Goal: Task Accomplishment & Management: Manage account settings

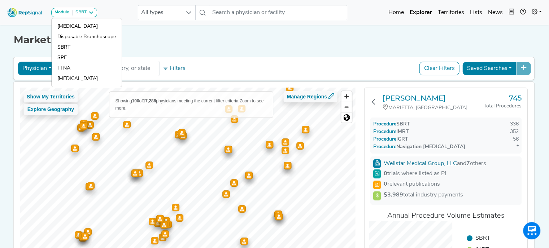
click at [279, 50] on div "Market Explorer Physician Physician Hospital ASC Office Health System No result…" at bounding box center [274, 151] width 476 height 257
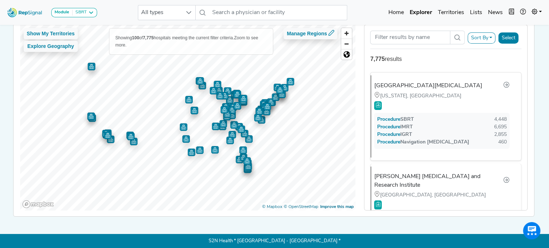
scroll to position [63, 5]
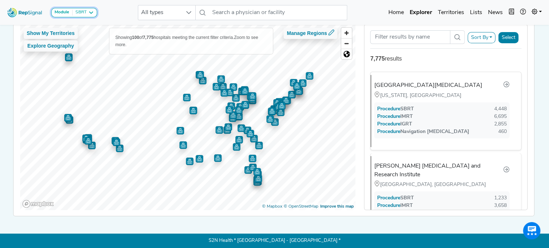
click at [93, 11] on icon at bounding box center [91, 13] width 6 height 6
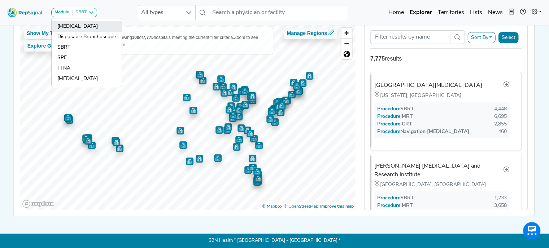
click at [82, 32] on link "[MEDICAL_DATA]" at bounding box center [87, 37] width 70 height 10
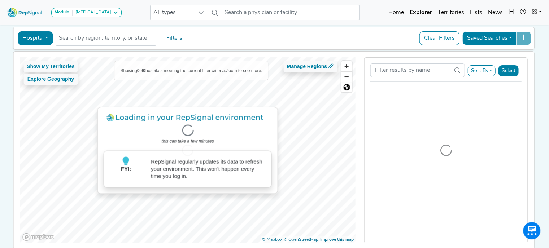
scroll to position [30, 0]
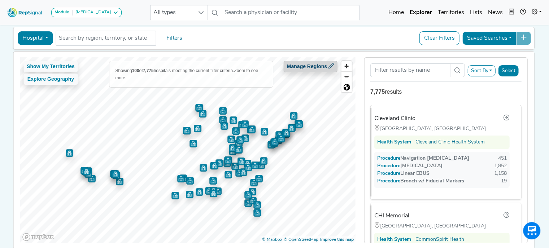
click at [319, 65] on button "Manage Regions" at bounding box center [311, 66] width 54 height 11
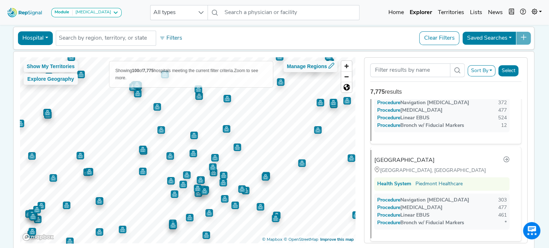
scroll to position [154, 0]
click at [437, 158] on div "Piedmont Athens Regional Medical Center" at bounding box center [407, 159] width 60 height 9
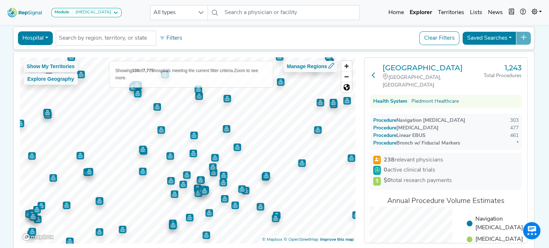
click at [371, 75] on icon at bounding box center [373, 75] width 6 height 6
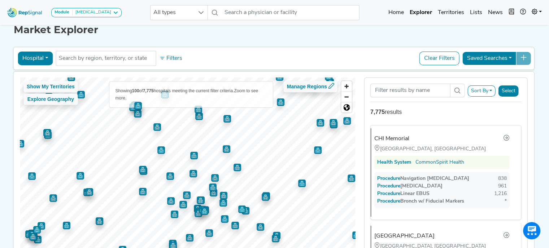
scroll to position [67, 0]
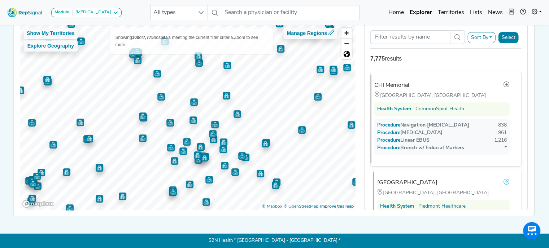
click at [504, 179] on icon at bounding box center [506, 182] width 6 height 6
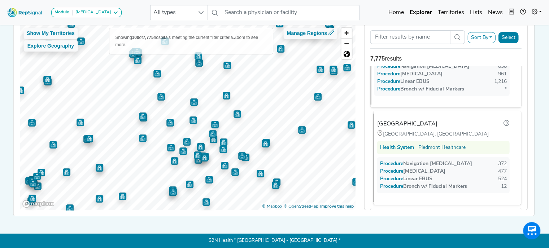
click at [426, 125] on div "Piedmont Atlanta Hospital Atlanta, GA Health System Piedmont Healthcare Procedu…" at bounding box center [444, 158] width 142 height 88
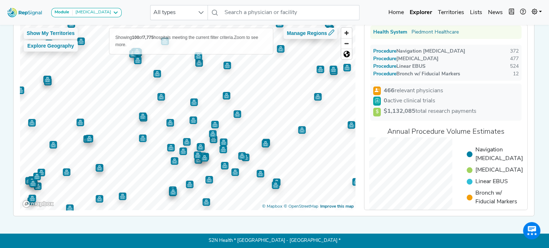
scroll to position [53, 0]
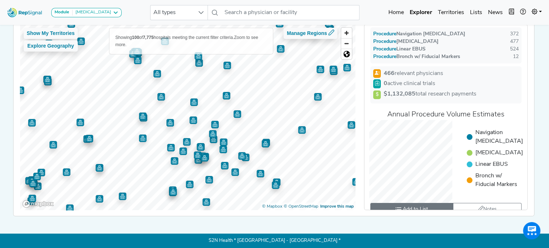
click at [423, 206] on span "Add to List" at bounding box center [415, 210] width 25 height 8
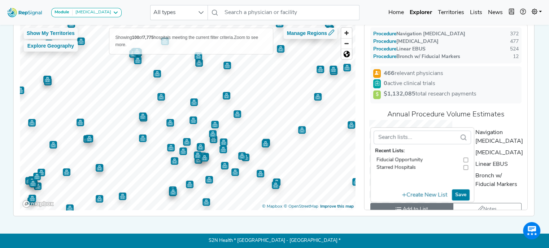
click at [468, 156] on input "toolbar" at bounding box center [465, 160] width 5 height 8
checkbox input "true"
checkbox input "false"
click at [460, 189] on button "Save" at bounding box center [461, 194] width 18 height 11
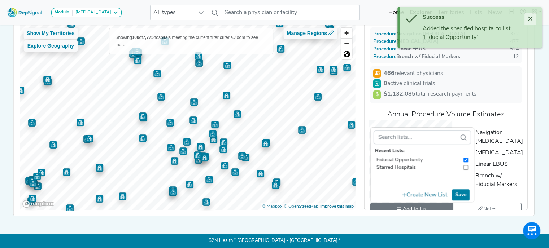
click at [529, 20] on icon "Close" at bounding box center [530, 19] width 6 height 6
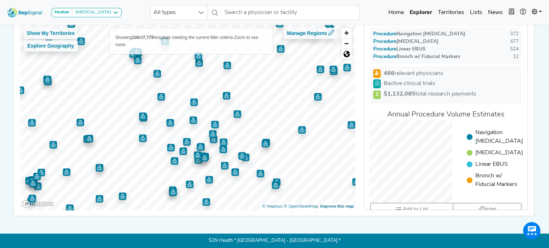
scroll to position [0, 0]
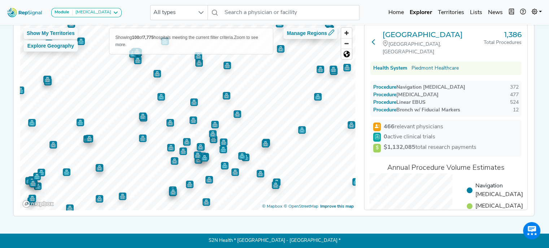
click at [373, 39] on icon at bounding box center [373, 42] width 6 height 6
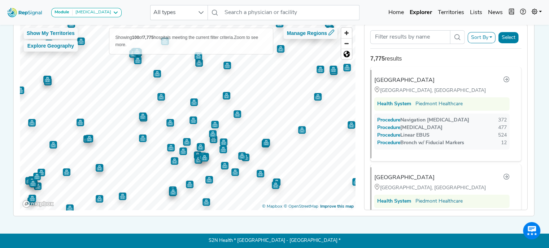
scroll to position [187, 0]
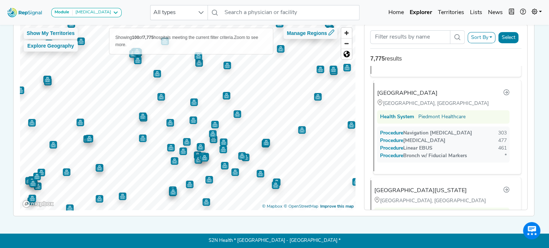
click at [429, 93] on div "Piedmont Athens Regional Medical Center" at bounding box center [407, 93] width 60 height 9
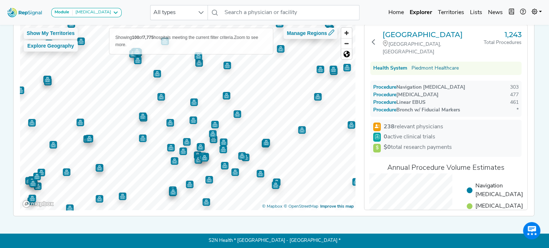
scroll to position [62, 0]
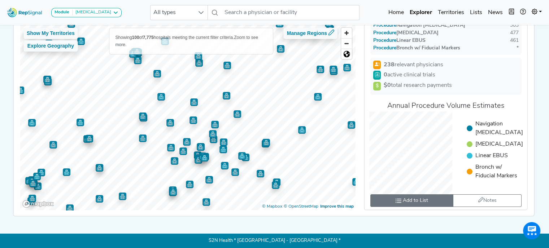
click at [414, 199] on span "Add to List" at bounding box center [415, 201] width 25 height 8
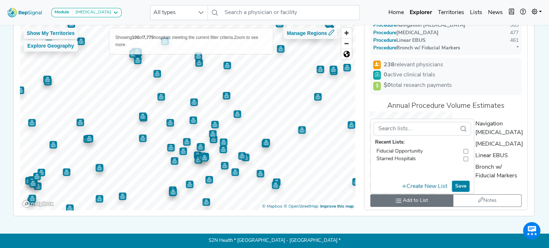
click at [465, 148] on input "toolbar" at bounding box center [465, 152] width 5 height 8
checkbox input "true"
checkbox input "false"
click at [460, 183] on button "Save" at bounding box center [461, 186] width 18 height 11
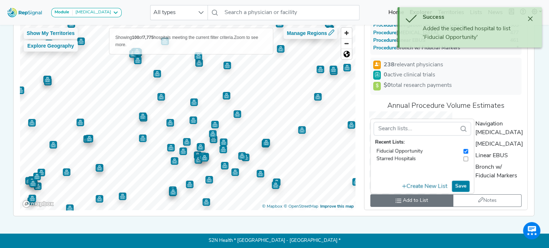
scroll to position [0, 0]
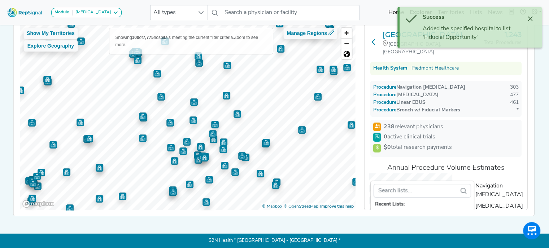
click at [374, 39] on icon at bounding box center [373, 42] width 6 height 6
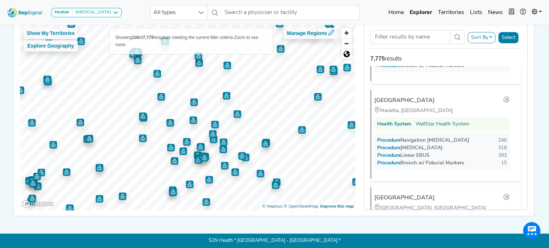
scroll to position [471, 0]
drag, startPoint x: 417, startPoint y: 96, endPoint x: 416, endPoint y: 93, distance: 3.8
click at [416, 97] on div "Wellstar Kennestone Hospital" at bounding box center [407, 101] width 60 height 9
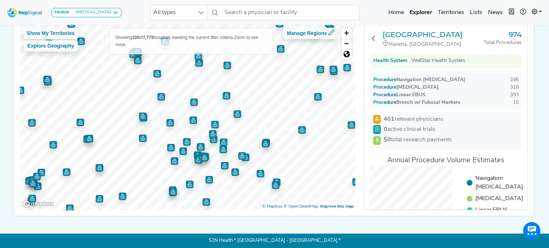
scroll to position [62, 0]
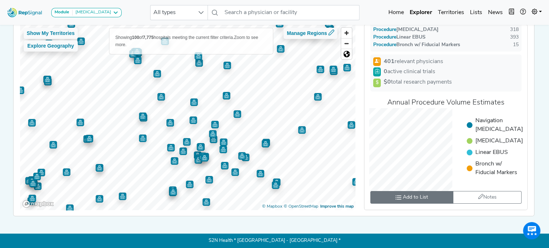
click at [413, 199] on span "Add to List" at bounding box center [415, 198] width 25 height 8
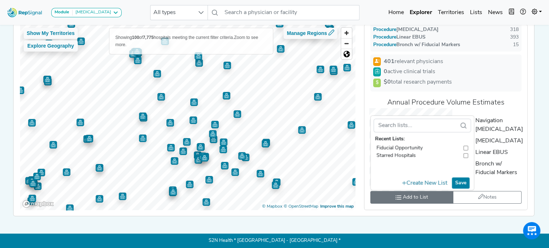
click at [466, 147] on input "toolbar" at bounding box center [465, 148] width 5 height 8
checkbox input "true"
checkbox input "false"
click at [458, 184] on button "Save" at bounding box center [461, 182] width 18 height 11
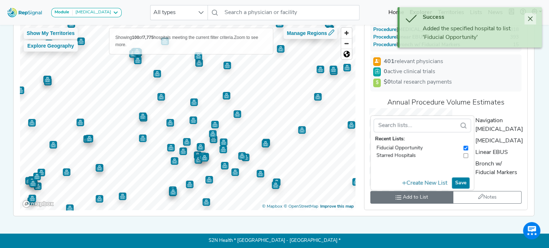
click at [530, 16] on button "Close" at bounding box center [530, 19] width 12 height 12
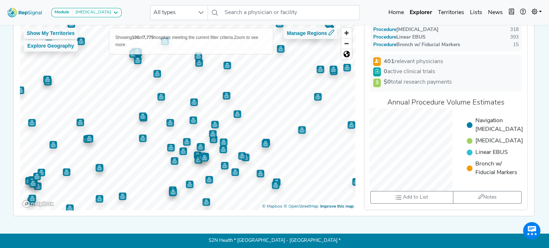
scroll to position [0, 0]
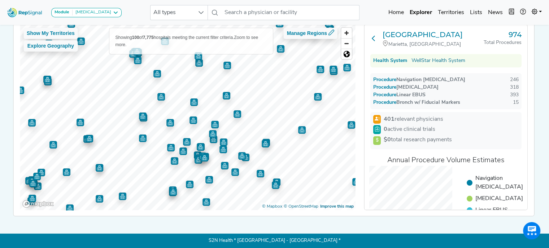
click at [375, 37] on icon at bounding box center [373, 38] width 6 height 6
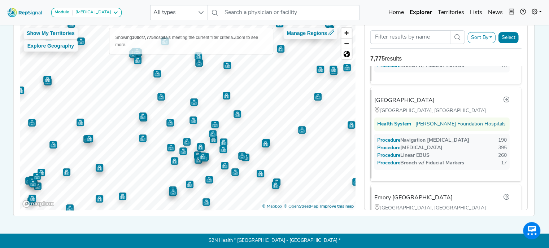
scroll to position [570, 0]
click at [423, 96] on div "Emory University Hospital" at bounding box center [407, 100] width 60 height 9
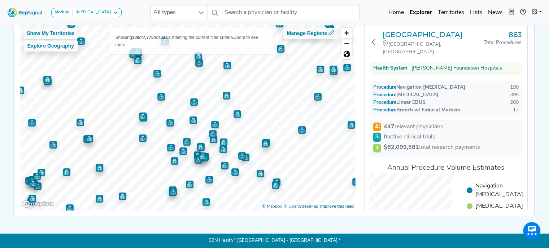
scroll to position [53, 0]
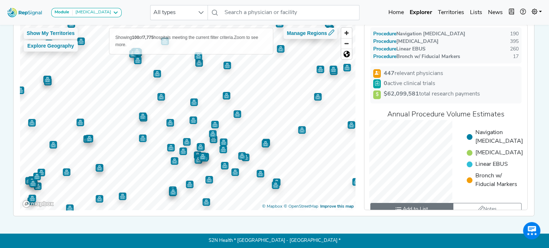
click at [412, 206] on span "Add to List" at bounding box center [415, 210] width 25 height 8
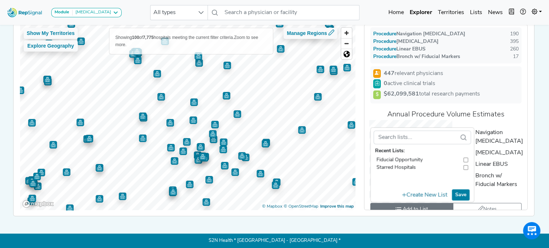
click at [466, 156] on input "toolbar" at bounding box center [465, 160] width 5 height 8
checkbox input "true"
checkbox input "false"
click at [458, 189] on button "Save" at bounding box center [461, 194] width 18 height 11
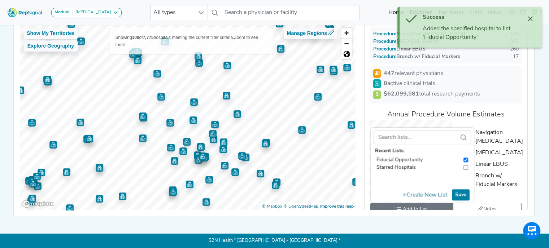
scroll to position [0, 0]
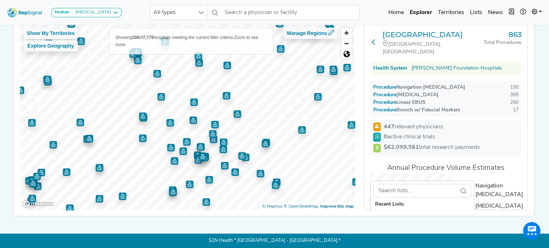
click at [371, 31] on button at bounding box center [373, 43] width 6 height 26
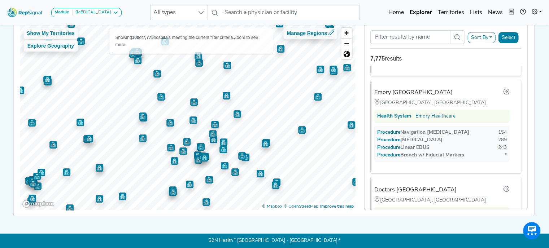
scroll to position [675, 0]
click at [414, 88] on div "Emory Saint Joseph's Hospital" at bounding box center [416, 92] width 78 height 9
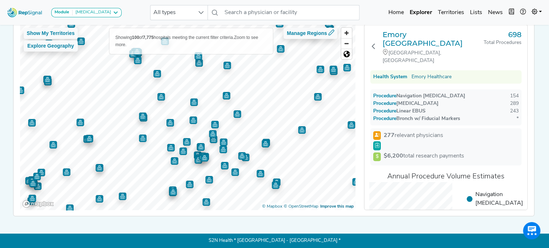
scroll to position [62, 0]
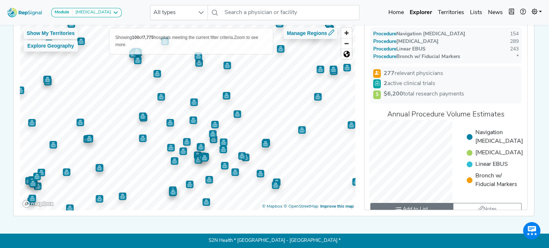
click at [414, 206] on span "Add to List" at bounding box center [415, 210] width 25 height 8
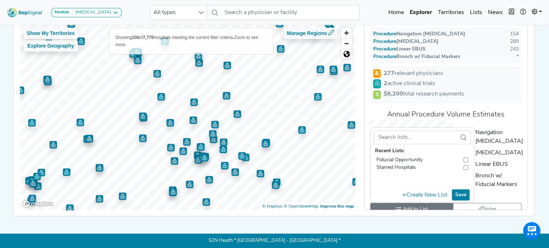
click at [466, 156] on input "toolbar" at bounding box center [465, 160] width 5 height 8
checkbox input "true"
checkbox input "false"
click at [458, 189] on button "Save" at bounding box center [461, 194] width 18 height 11
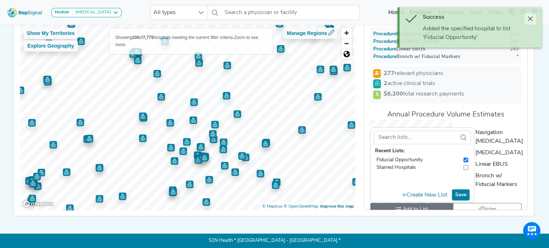
click at [530, 18] on icon "Close" at bounding box center [530, 19] width 5 height 5
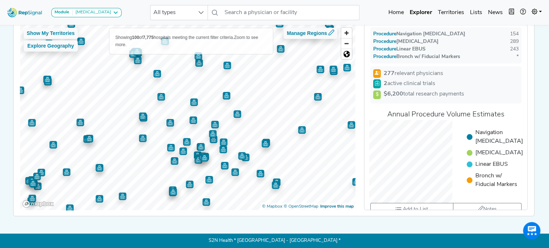
scroll to position [0, 0]
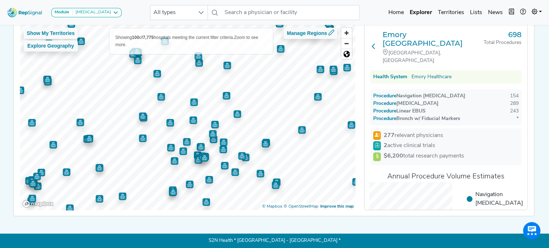
click at [372, 43] on icon at bounding box center [373, 46] width 6 height 6
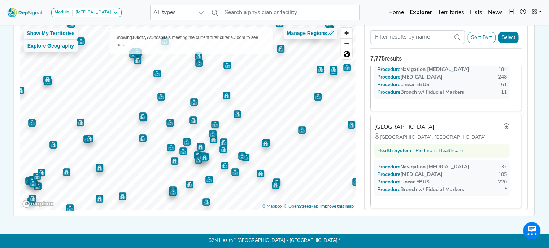
scroll to position [856, 0]
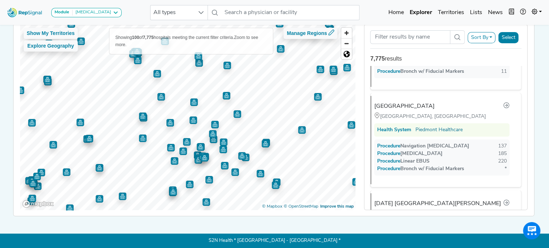
click at [425, 175] on div "Piedmont Mountainside Hospital Jasper, GA Health System Piedmont Healthcare Pro…" at bounding box center [442, 140] width 145 height 88
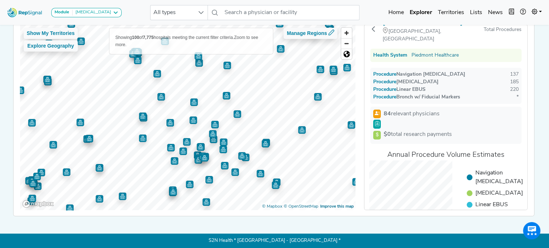
scroll to position [0, 0]
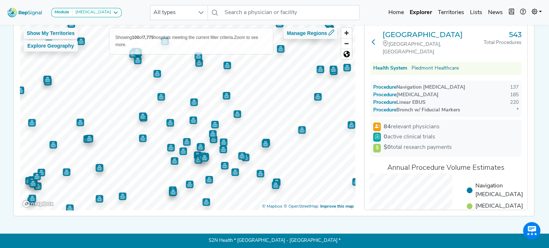
click at [374, 41] on button at bounding box center [373, 43] width 6 height 26
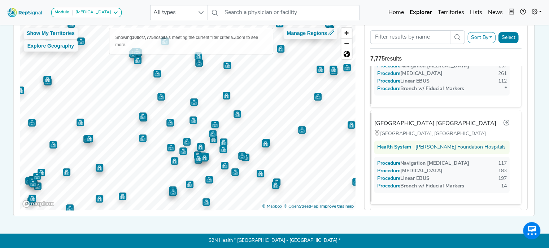
scroll to position [1034, 0]
click at [437, 167] on div "Procedure Transbronchial Biopsy" at bounding box center [409, 171] width 65 height 8
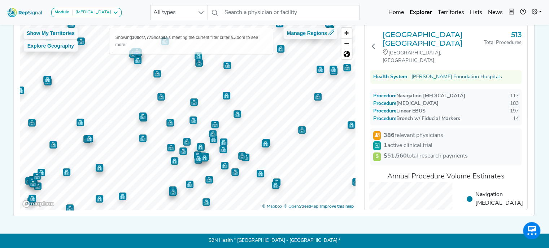
scroll to position [62, 0]
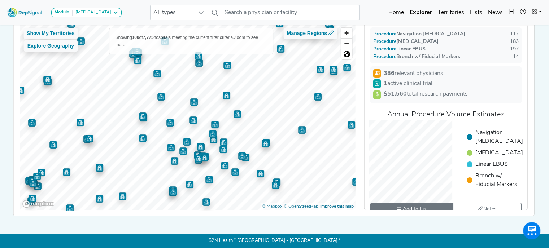
click at [425, 206] on span "Add to List" at bounding box center [415, 210] width 25 height 8
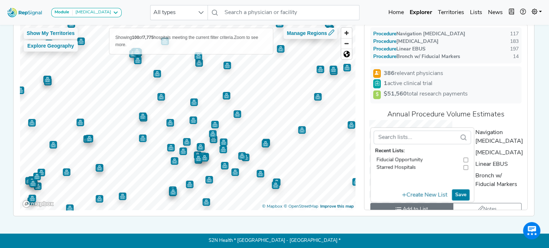
click at [466, 156] on input "toolbar" at bounding box center [465, 160] width 5 height 8
checkbox input "true"
checkbox input "false"
click at [460, 189] on button "Save" at bounding box center [461, 194] width 18 height 11
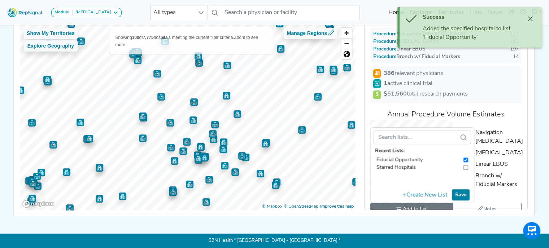
scroll to position [0, 0]
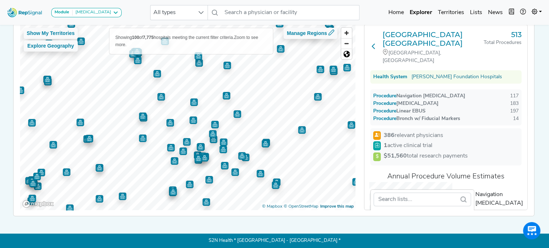
click at [373, 43] on icon at bounding box center [373, 46] width 6 height 6
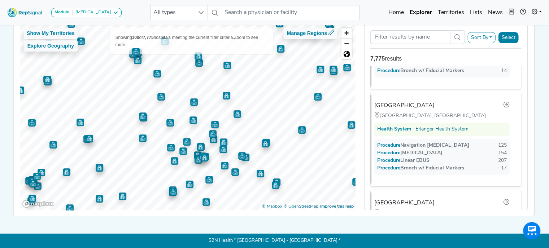
scroll to position [1176, 0]
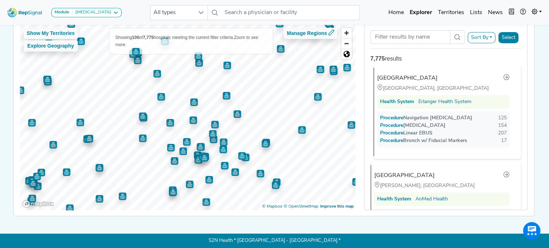
click at [410, 77] on div "Erlanger Medical Center" at bounding box center [407, 78] width 60 height 9
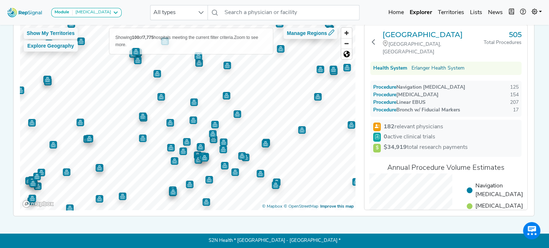
scroll to position [53, 0]
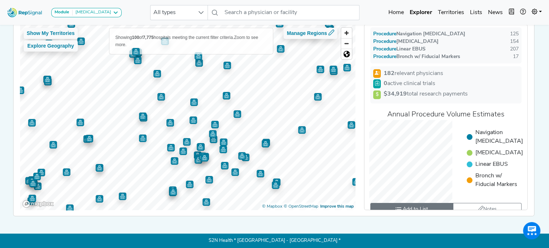
click at [427, 203] on button "Add to List" at bounding box center [411, 209] width 83 height 13
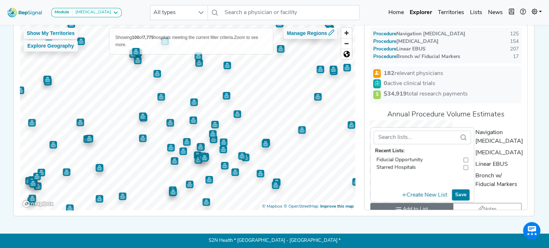
click at [467, 156] on input "toolbar" at bounding box center [465, 160] width 5 height 8
checkbox input "true"
checkbox input "false"
click at [460, 189] on button "Save" at bounding box center [461, 194] width 18 height 11
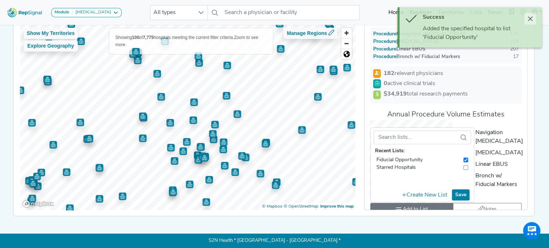
click at [532, 17] on icon "Close" at bounding box center [530, 19] width 6 height 6
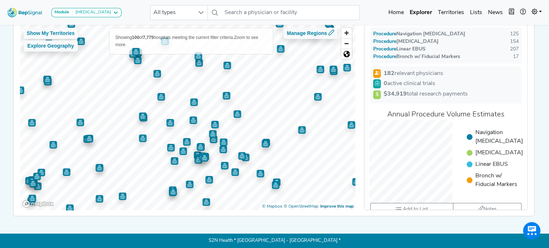
scroll to position [0, 0]
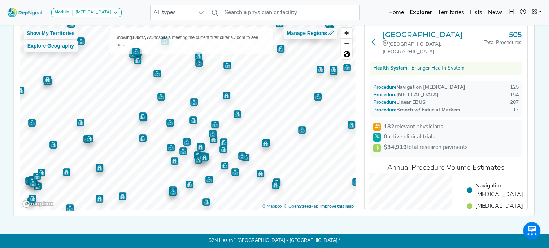
click at [372, 39] on icon at bounding box center [373, 42] width 6 height 6
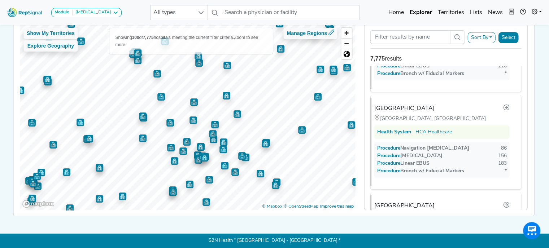
scroll to position [1340, 0]
click at [420, 104] on div "Parkridge Medical Center" at bounding box center [407, 108] width 60 height 9
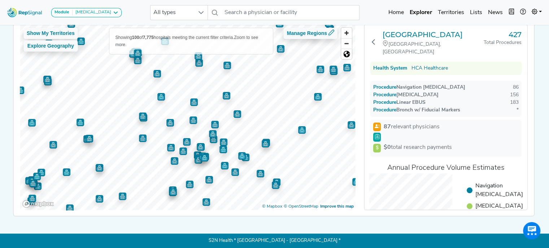
scroll to position [53, 0]
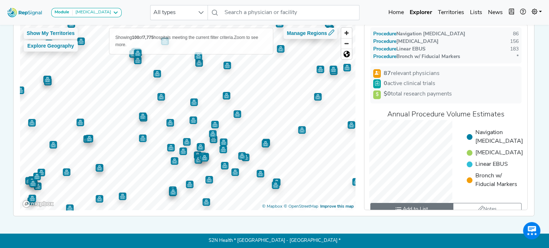
click at [415, 206] on span "Add to List" at bounding box center [415, 210] width 25 height 8
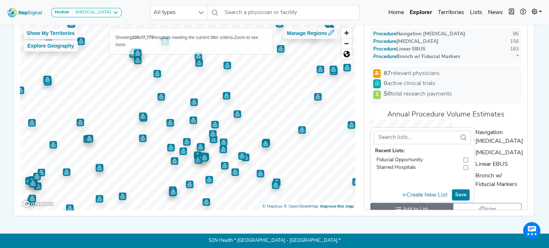
click at [465, 156] on input "toolbar" at bounding box center [465, 160] width 5 height 8
checkbox input "true"
checkbox input "false"
click at [462, 189] on button "Save" at bounding box center [461, 194] width 18 height 11
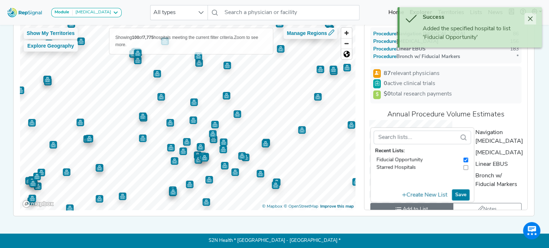
click at [531, 16] on icon "Close" at bounding box center [530, 19] width 6 height 6
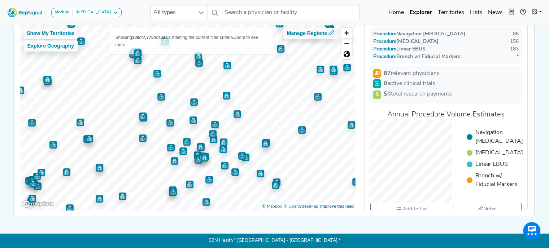
scroll to position [0, 0]
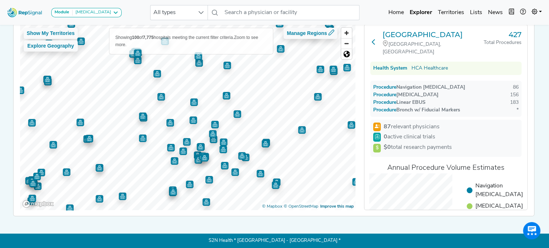
click at [374, 39] on icon at bounding box center [373, 42] width 6 height 6
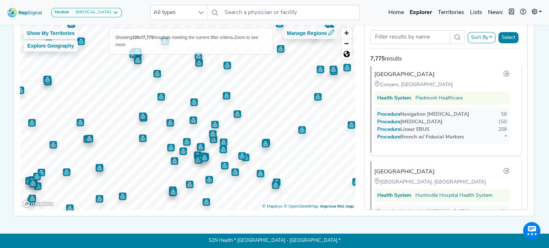
scroll to position [1472, 0]
click at [416, 158] on li "Piedmont Rockdale Hospital Conyers, GA Health System Piedmont Healthcare Proced…" at bounding box center [445, 205] width 151 height 95
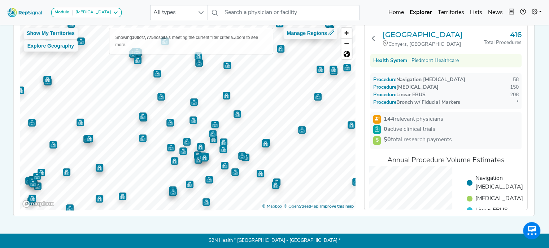
scroll to position [62, 0]
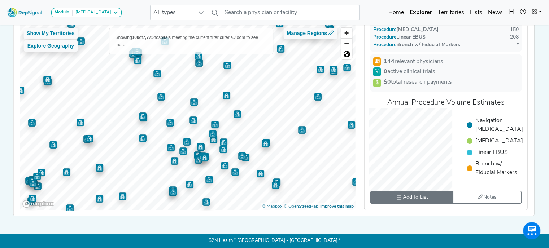
click at [410, 199] on span "Add to List" at bounding box center [415, 198] width 25 height 8
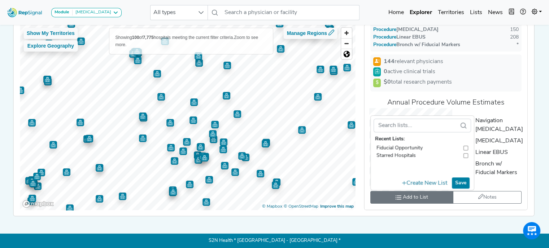
click at [465, 148] on input "toolbar" at bounding box center [465, 148] width 5 height 8
checkbox input "true"
checkbox input "false"
click at [460, 183] on button "Save" at bounding box center [461, 182] width 18 height 11
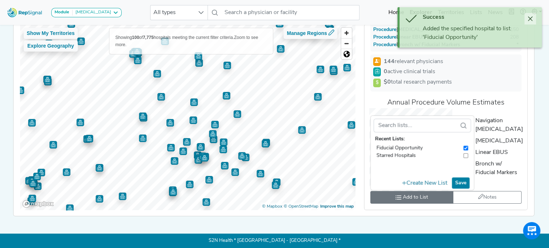
click at [525, 23] on button "Close" at bounding box center [530, 19] width 12 height 12
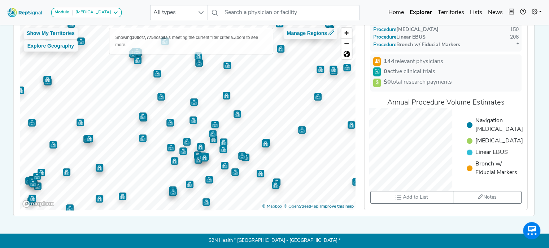
scroll to position [0, 0]
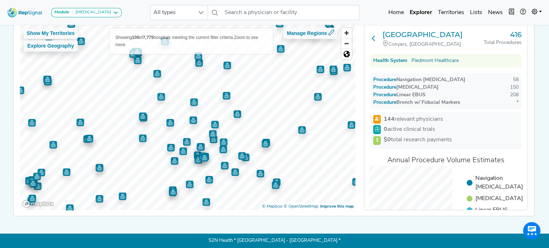
click at [372, 35] on button at bounding box center [373, 39] width 6 height 18
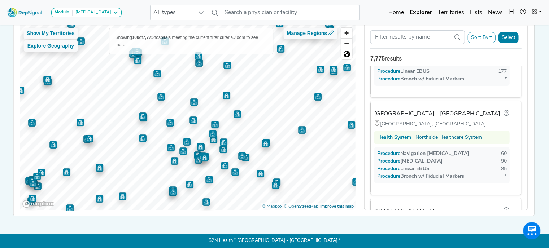
scroll to position [1832, 0]
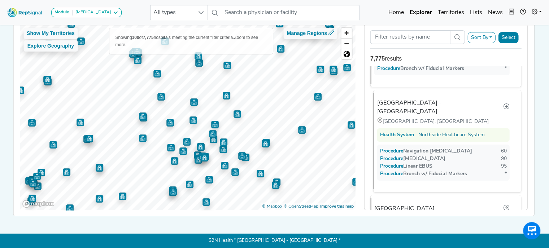
click at [441, 99] on div "Northside Hospital - Gwinnett" at bounding box center [440, 107] width 126 height 17
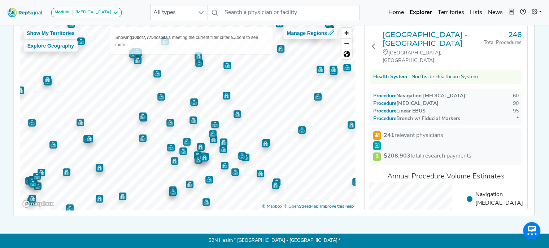
scroll to position [62, 0]
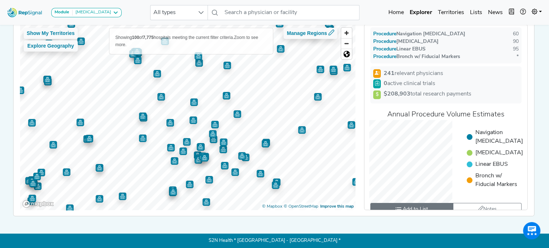
click at [426, 206] on span "Add to List" at bounding box center [415, 210] width 25 height 8
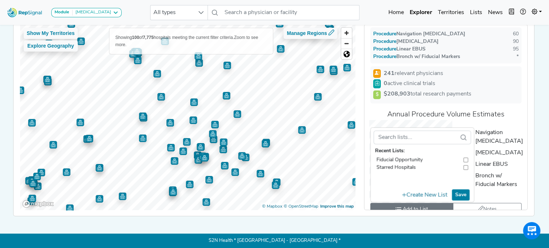
click at [465, 156] on input "toolbar" at bounding box center [465, 160] width 5 height 8
checkbox input "true"
checkbox input "false"
click at [462, 189] on button "Save" at bounding box center [461, 194] width 18 height 11
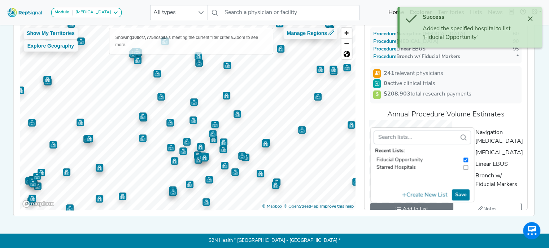
scroll to position [0, 0]
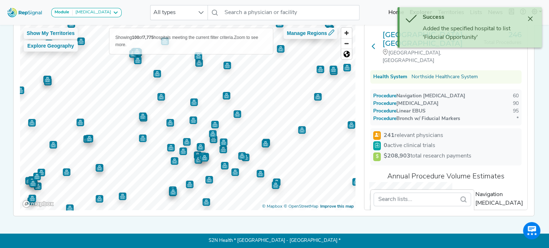
click at [374, 43] on icon at bounding box center [373, 46] width 6 height 6
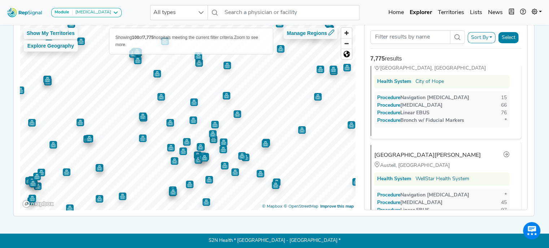
scroll to position [2244, 0]
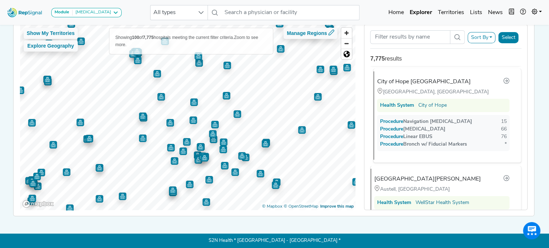
click at [410, 78] on div "City of Hope Atlanta" at bounding box center [423, 82] width 93 height 9
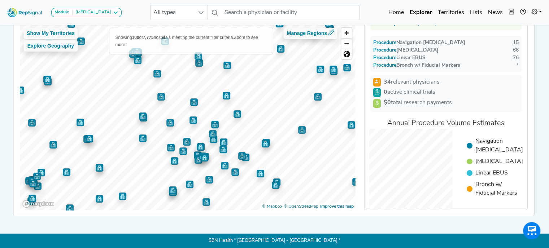
scroll to position [0, 0]
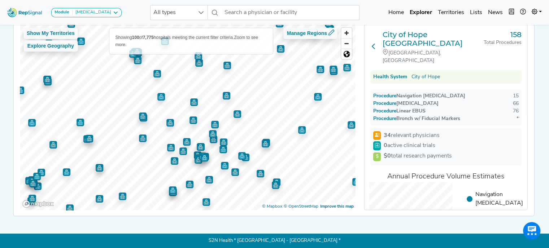
click at [374, 43] on icon at bounding box center [373, 46] width 6 height 6
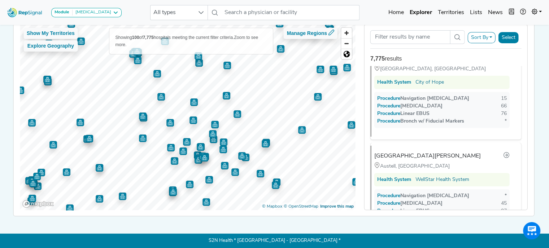
scroll to position [2236, 0]
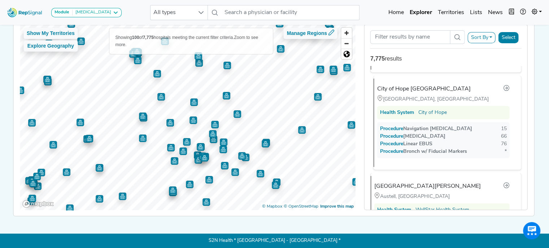
click at [407, 85] on div "City of Hope Atlanta" at bounding box center [423, 89] width 93 height 9
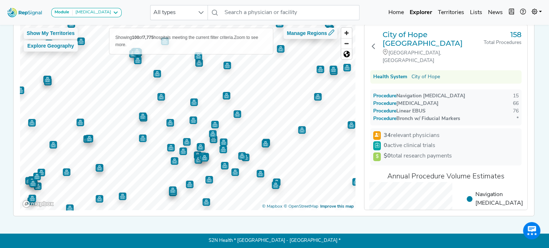
scroll to position [53, 0]
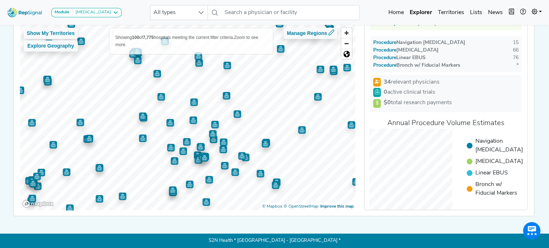
click at [417, 214] on span "Add to List" at bounding box center [415, 218] width 25 height 8
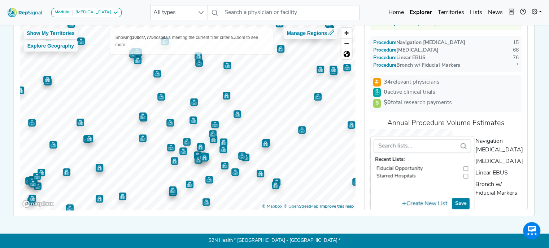
click at [465, 165] on input "toolbar" at bounding box center [465, 169] width 5 height 8
checkbox input "true"
checkbox input "false"
click at [461, 198] on button "Save" at bounding box center [461, 203] width 18 height 11
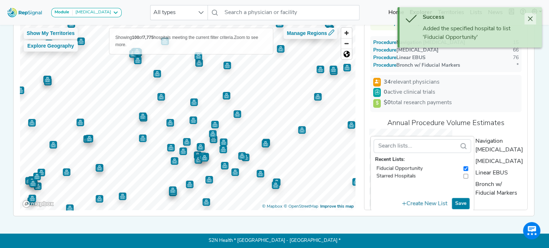
click at [529, 17] on icon "Close" at bounding box center [530, 19] width 6 height 6
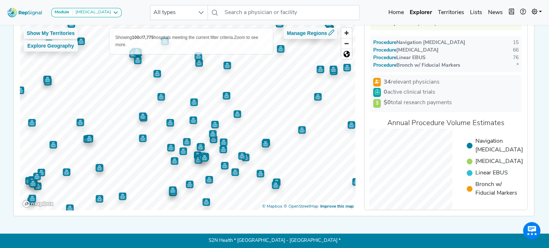
scroll to position [0, 0]
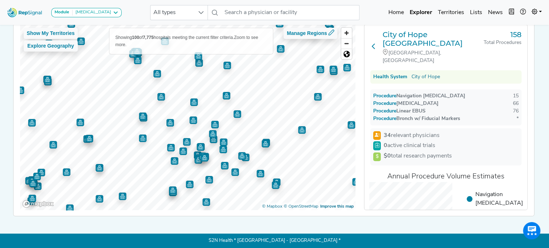
click at [371, 43] on icon at bounding box center [373, 46] width 6 height 6
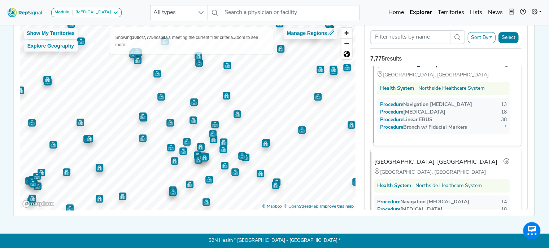
scroll to position [3120, 0]
click at [418, 104] on div "Procedure Navigation Bronchoscopy" at bounding box center [426, 105] width 92 height 8
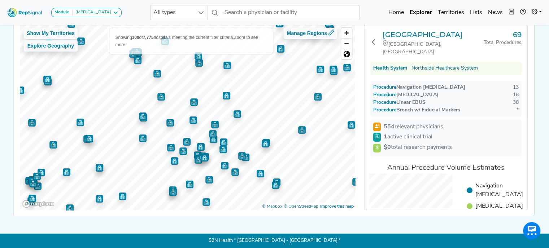
scroll to position [53, 0]
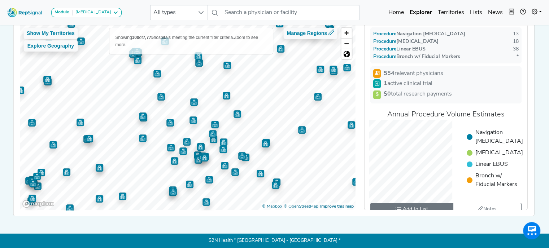
click at [424, 206] on span "Add to List" at bounding box center [415, 210] width 25 height 8
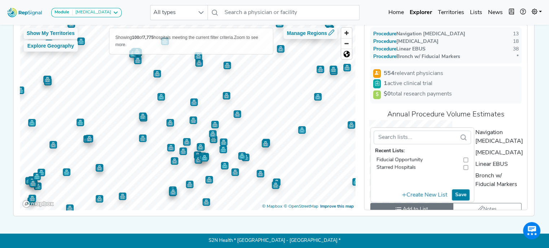
click at [466, 156] on input "toolbar" at bounding box center [465, 160] width 5 height 8
checkbox input "true"
checkbox input "false"
click at [459, 189] on button "Save" at bounding box center [461, 194] width 18 height 11
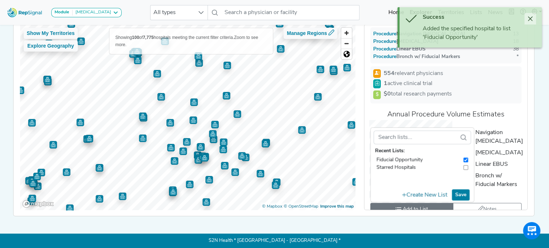
click at [530, 16] on icon "Close" at bounding box center [530, 19] width 6 height 6
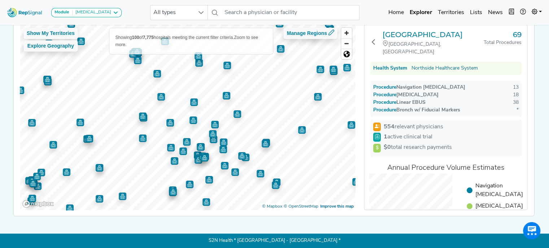
scroll to position [0, 0]
click at [377, 37] on button at bounding box center [373, 43] width 6 height 26
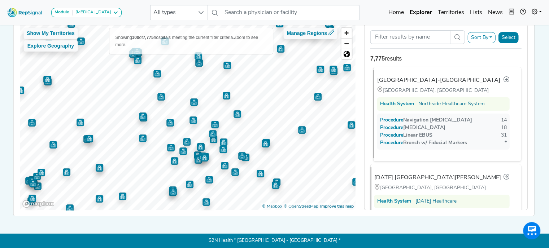
scroll to position [3203, 0]
click at [426, 125] on div "Procedure Transbronchial Biopsy" at bounding box center [412, 128] width 65 height 8
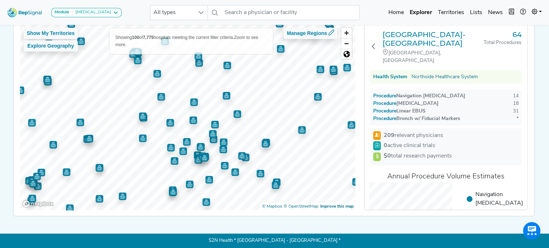
scroll to position [62, 0]
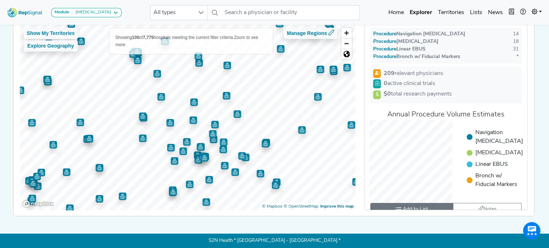
click at [423, 206] on span "Add to List" at bounding box center [415, 210] width 25 height 8
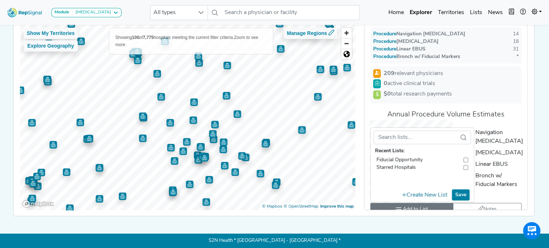
click at [464, 156] on input "toolbar" at bounding box center [465, 160] width 5 height 8
checkbox input "true"
checkbox input "false"
click at [463, 189] on button "Save" at bounding box center [461, 194] width 18 height 11
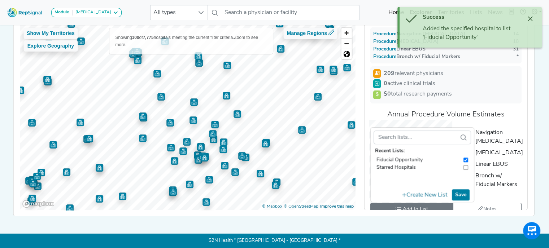
scroll to position [0, 0]
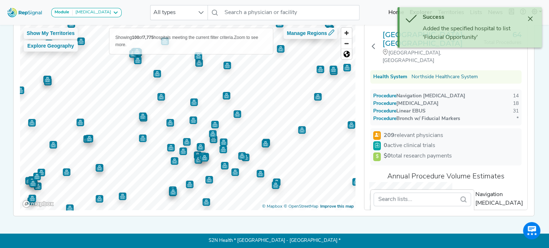
click at [377, 43] on div "Northside Hospital-Cherokee Canton, GA 64 Total Procedures" at bounding box center [445, 47] width 151 height 34
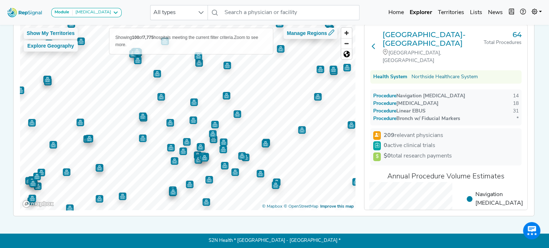
click at [372, 43] on icon at bounding box center [373, 46] width 6 height 6
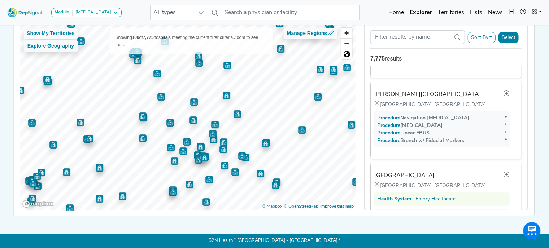
scroll to position [6605, 0]
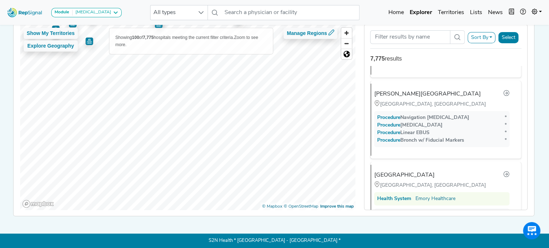
click at [185, 0] on html "Module Bronchoscopy Bronchoscopy Disposable Bronchoscope SBRT SPE TTNA Thoracic…" at bounding box center [274, 93] width 549 height 312
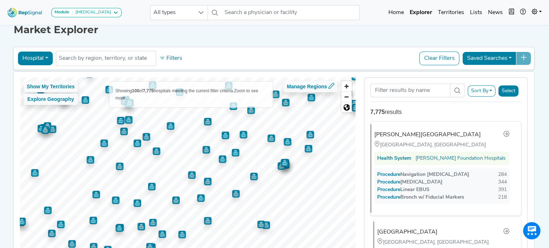
scroll to position [0, 0]
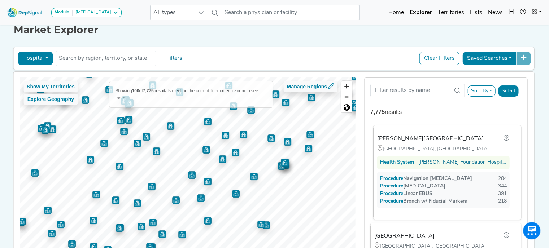
click at [433, 137] on div "Candler Hospital" at bounding box center [443, 138] width 132 height 9
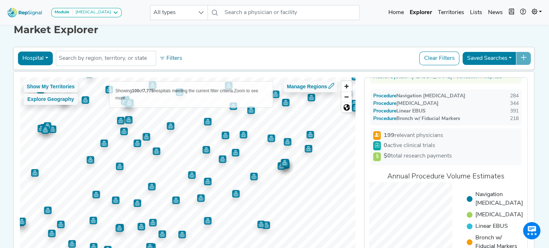
scroll to position [67, 0]
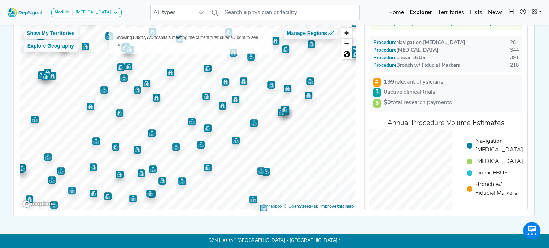
click at [424, 214] on span "Add to List" at bounding box center [415, 218] width 25 height 8
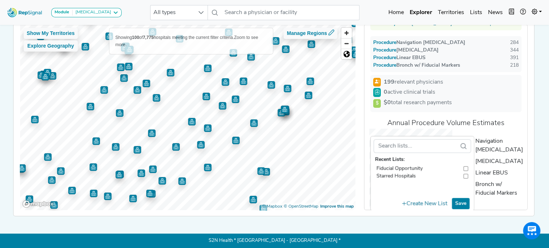
click at [465, 165] on input "toolbar" at bounding box center [465, 169] width 5 height 8
checkbox input "true"
checkbox input "false"
click at [459, 198] on button "Save" at bounding box center [461, 203] width 18 height 11
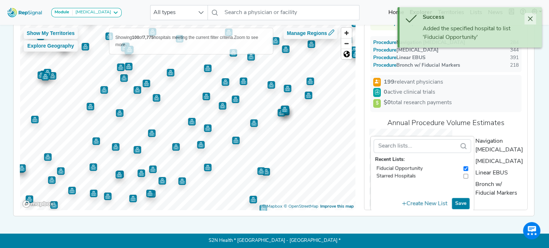
click at [531, 20] on icon "Close" at bounding box center [530, 19] width 5 height 5
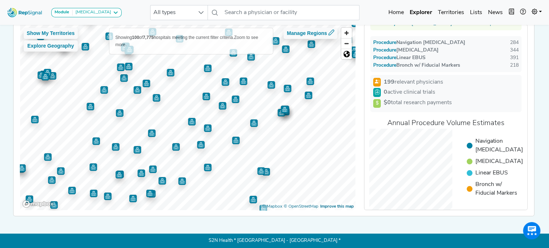
scroll to position [0, 0]
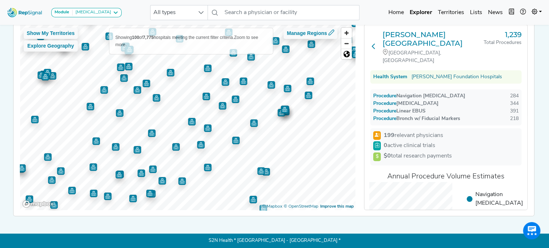
click at [374, 43] on icon at bounding box center [373, 46] width 6 height 6
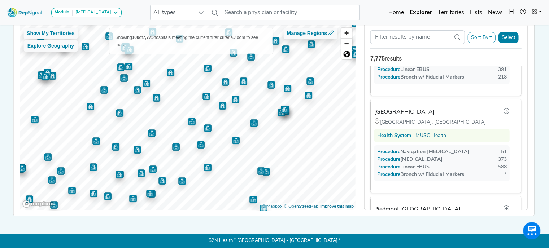
scroll to position [79, 0]
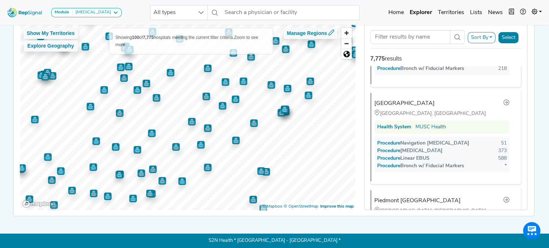
click at [444, 162] on div "Procedure Bronch w/ Fiducial Markers" at bounding box center [420, 166] width 87 height 8
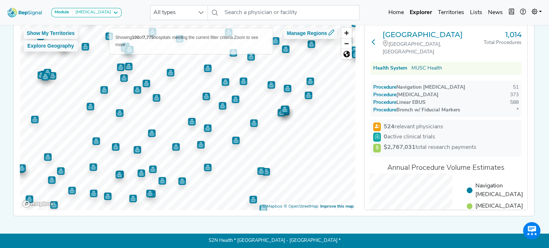
click at [371, 39] on icon at bounding box center [373, 42] width 6 height 6
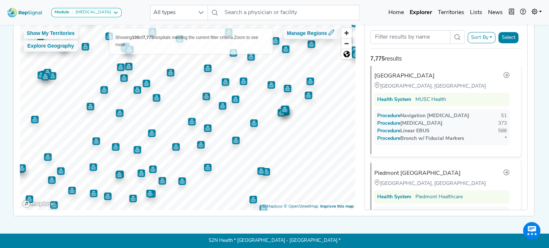
scroll to position [107, 0]
click at [425, 128] on div "Procedure Linear EBUS" at bounding box center [406, 131] width 52 height 8
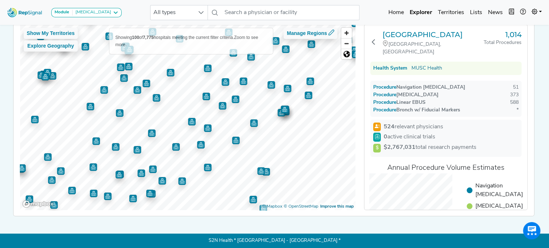
scroll to position [62, 0]
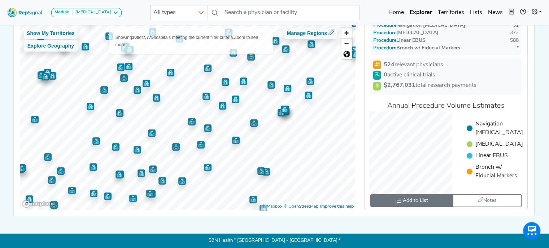
click at [413, 197] on span "Add to List" at bounding box center [415, 201] width 25 height 8
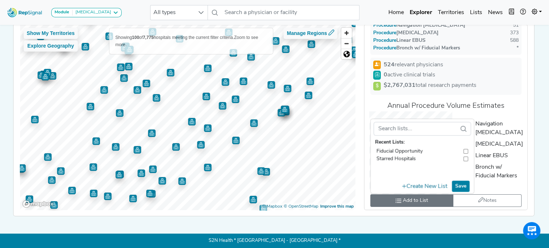
click at [467, 149] on input "toolbar" at bounding box center [465, 152] width 5 height 8
checkbox input "true"
checkbox input "false"
click at [463, 187] on button "Save" at bounding box center [461, 186] width 18 height 11
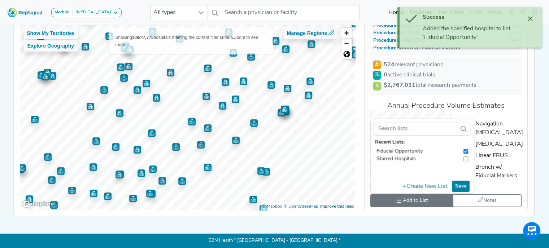
scroll to position [0, 0]
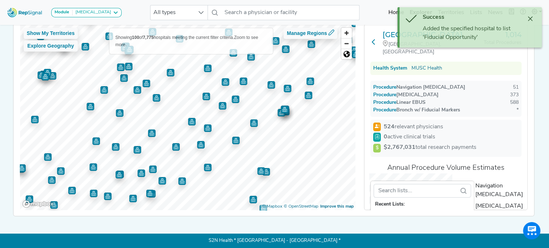
click at [373, 39] on icon at bounding box center [373, 42] width 6 height 6
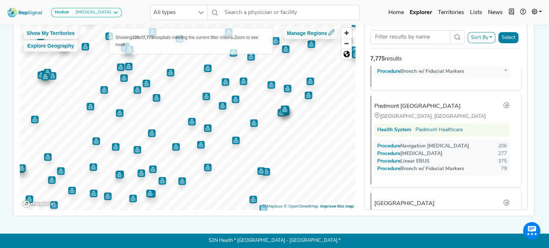
scroll to position [174, 0]
click at [422, 158] on div "Procedure Linear EBUS" at bounding box center [403, 162] width 52 height 8
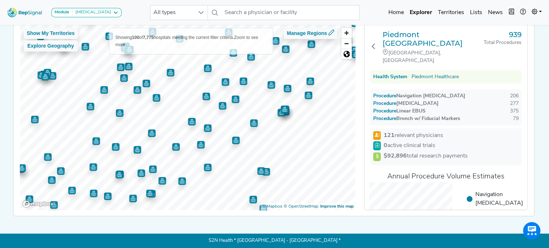
scroll to position [62, 0]
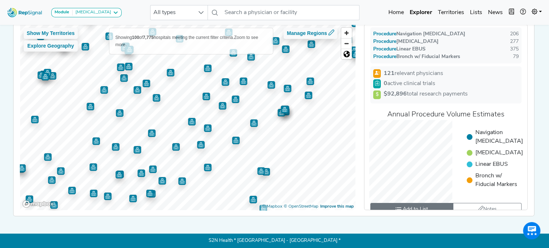
click at [424, 206] on span "Add to List" at bounding box center [415, 210] width 25 height 8
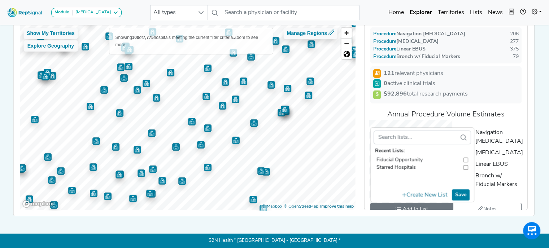
click at [466, 156] on input "toolbar" at bounding box center [465, 160] width 5 height 8
checkbox input "true"
checkbox input "false"
click at [460, 189] on button "Save" at bounding box center [461, 194] width 18 height 11
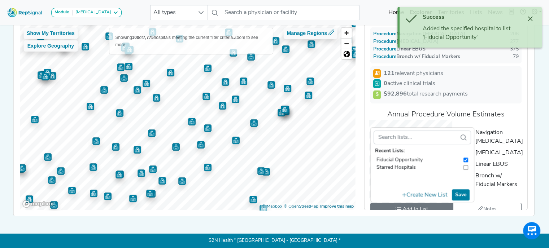
scroll to position [0, 0]
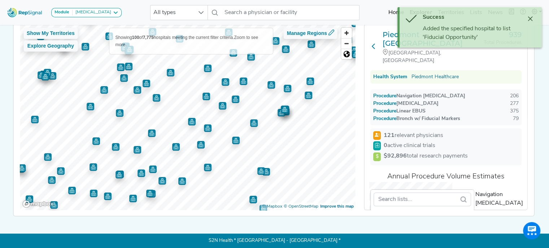
click at [374, 43] on icon at bounding box center [373, 46] width 6 height 6
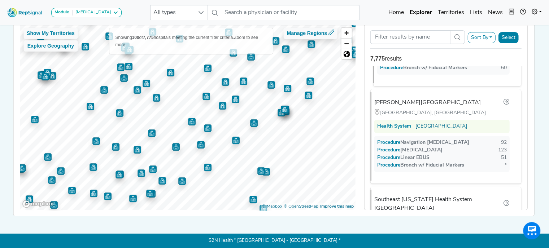
scroll to position [575, 0]
click at [429, 146] on div "Procedure Transbronchial Biopsy" at bounding box center [412, 150] width 65 height 8
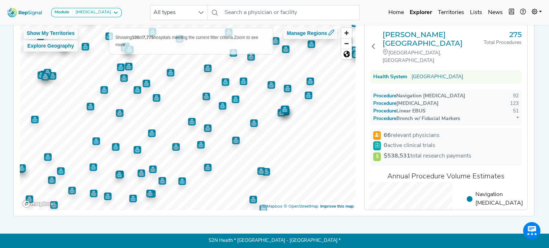
scroll to position [62, 0]
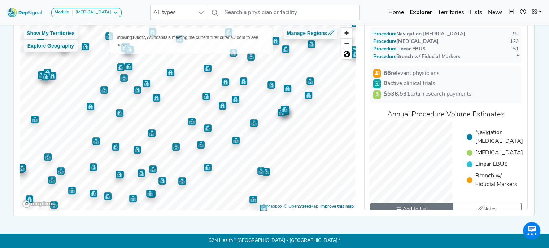
click at [423, 206] on span "Add to List" at bounding box center [415, 210] width 25 height 8
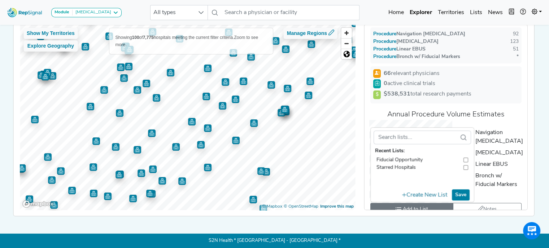
click at [466, 156] on input "toolbar" at bounding box center [465, 160] width 5 height 8
checkbox input "true"
checkbox input "false"
click at [464, 189] on button "Save" at bounding box center [461, 194] width 18 height 11
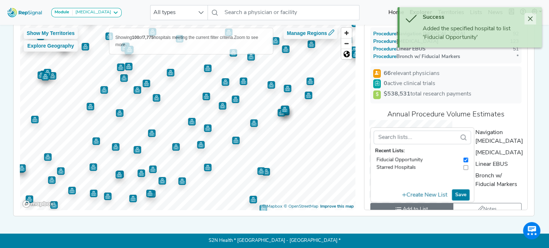
click at [530, 24] on button "Close" at bounding box center [530, 19] width 12 height 12
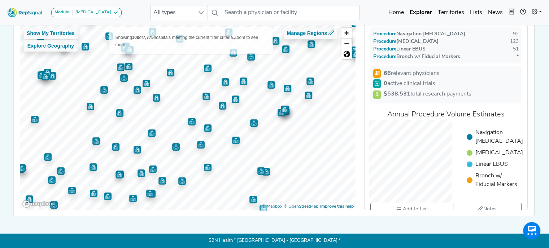
scroll to position [0, 0]
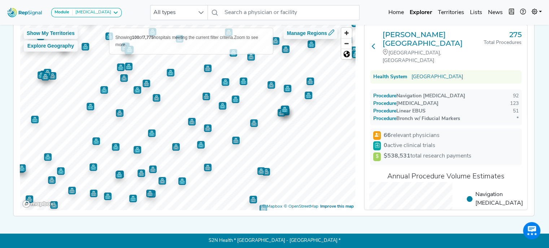
click at [372, 43] on icon at bounding box center [373, 46] width 6 height 6
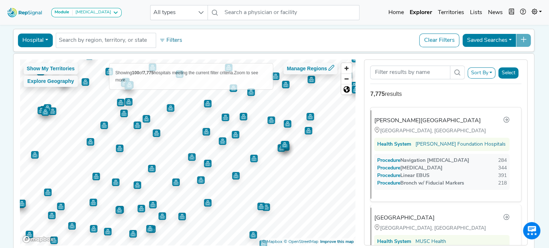
scroll to position [27, 0]
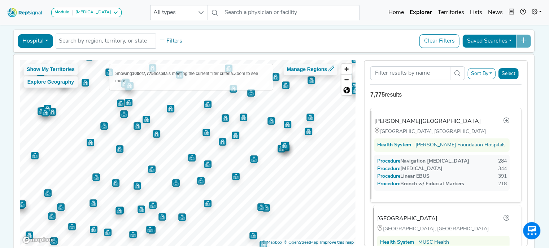
click at [437, 221] on div "MUSC Health University Medical Center" at bounding box center [407, 219] width 60 height 9
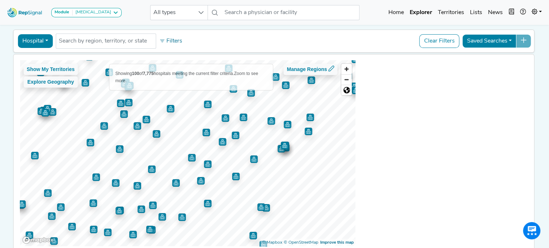
scroll to position [0, 0]
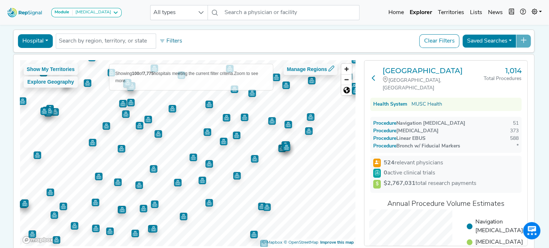
click at [374, 77] on icon at bounding box center [373, 78] width 6 height 6
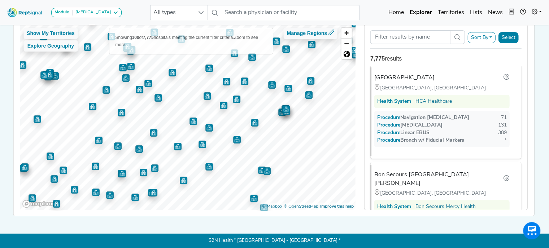
scroll to position [299, 0]
click at [398, 124] on span "Procedure" at bounding box center [395, 125] width 16 height 5
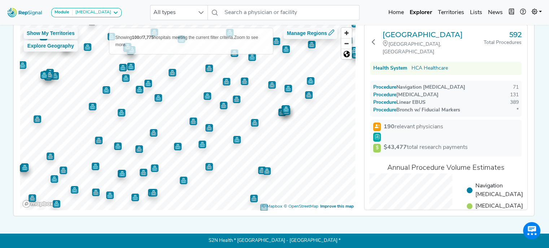
scroll to position [62, 0]
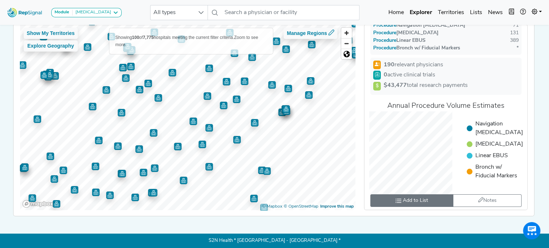
click at [410, 199] on span "Add to List" at bounding box center [415, 201] width 25 height 8
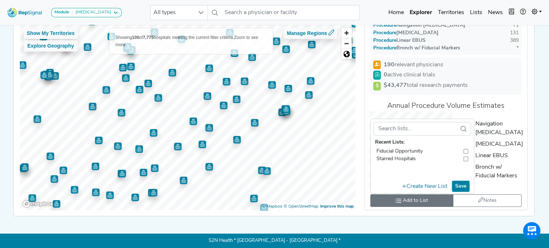
click at [466, 148] on input "toolbar" at bounding box center [465, 152] width 5 height 8
checkbox input "true"
checkbox input "false"
click at [465, 186] on button "Save" at bounding box center [461, 186] width 18 height 11
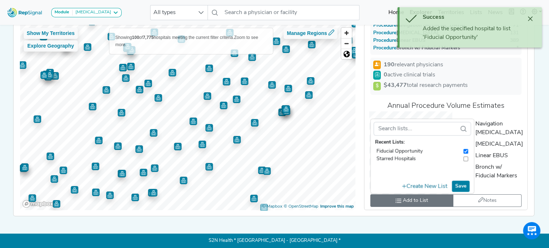
drag, startPoint x: 422, startPoint y: 80, endPoint x: 417, endPoint y: 80, distance: 5.8
click at [417, 81] on li "$43,477 total research payments" at bounding box center [445, 86] width 145 height 10
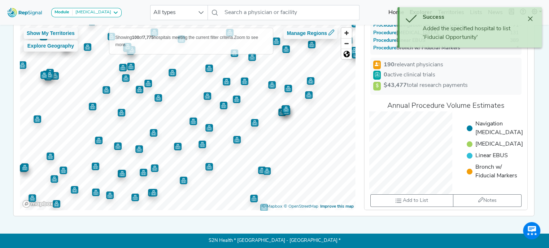
scroll to position [0, 0]
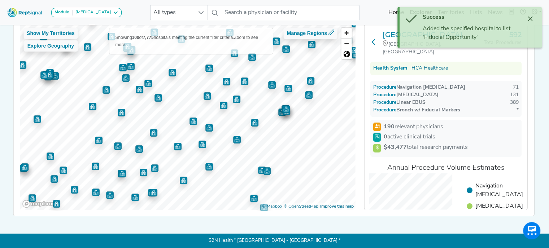
click at [374, 39] on icon at bounding box center [373, 42] width 6 height 6
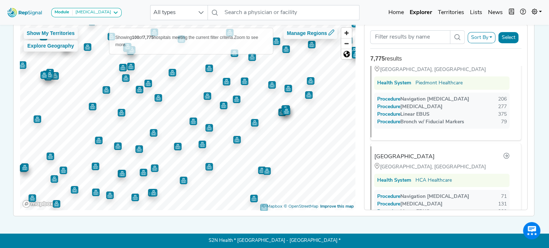
scroll to position [112, 0]
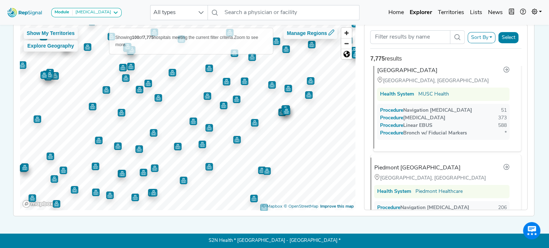
click at [408, 129] on div "Procedure Bronch w/ Fiducial Markers" at bounding box center [423, 133] width 87 height 8
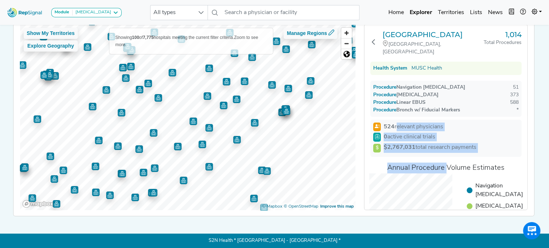
click at [424, 161] on div "MUSC Health University Medical Center Charleston, SC 1,014 Total Procedures Hea…" at bounding box center [445, 150] width 163 height 251
click at [456, 140] on li "0 active clinical trials" at bounding box center [445, 137] width 145 height 9
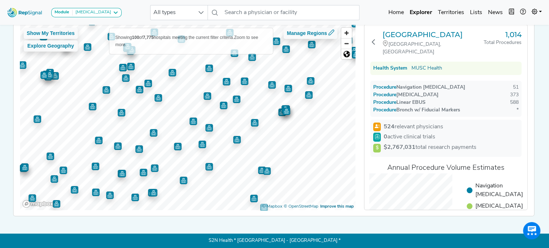
scroll to position [62, 0]
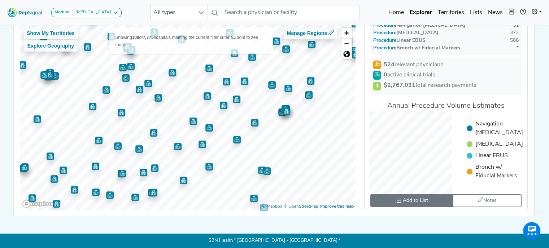
click at [415, 203] on button "Add to List" at bounding box center [411, 200] width 83 height 13
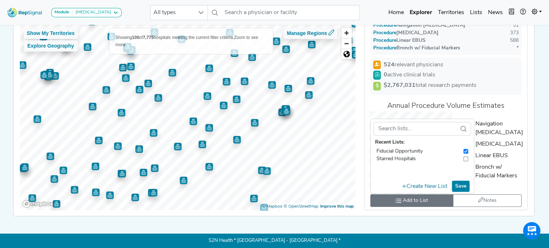
click at [462, 183] on button "Save" at bounding box center [461, 186] width 18 height 11
click at [449, 103] on div "Annual Procedure Volume Estimates" at bounding box center [445, 106] width 151 height 11
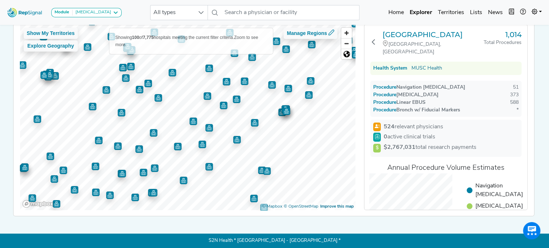
scroll to position [0, 0]
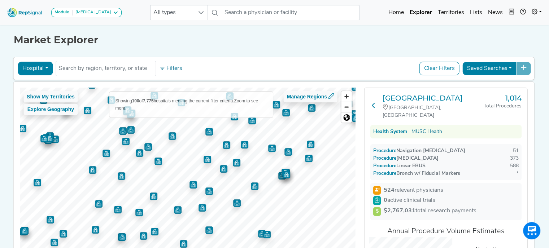
click at [372, 101] on button at bounding box center [373, 107] width 6 height 26
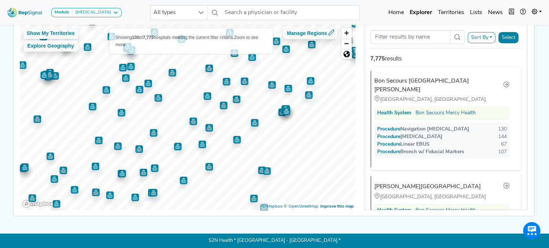
scroll to position [393, 0]
click at [395, 80] on div "Bon Secours St. Francis Hospital" at bounding box center [440, 85] width 126 height 17
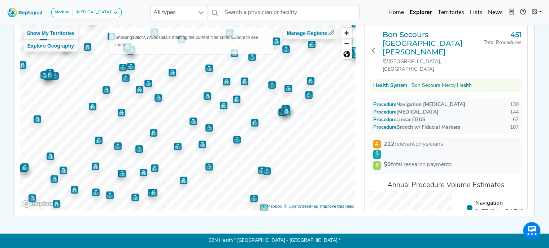
scroll to position [62, 0]
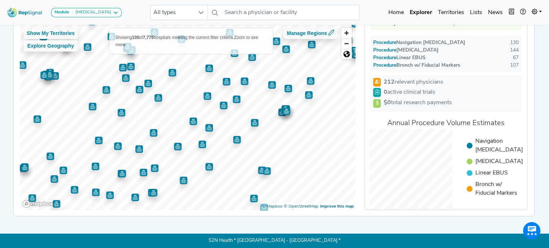
click at [419, 212] on button "Add to List" at bounding box center [411, 218] width 83 height 13
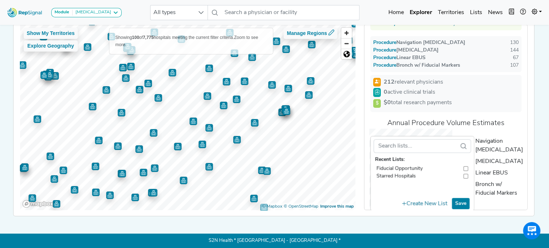
click at [463, 165] on input "toolbar" at bounding box center [465, 169] width 5 height 8
checkbox input "true"
checkbox input "false"
click at [456, 198] on button "Save" at bounding box center [461, 203] width 18 height 11
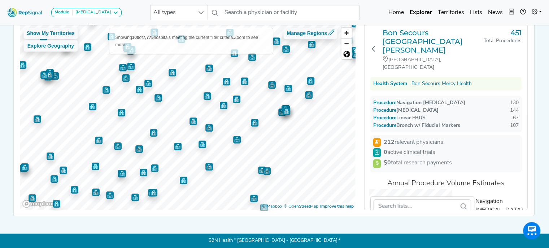
scroll to position [0, 0]
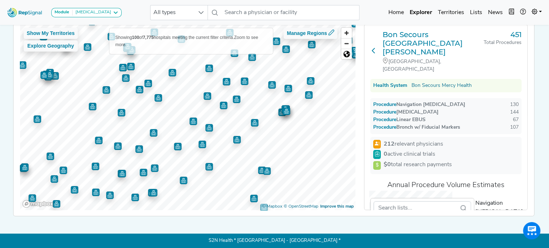
click at [370, 48] on icon at bounding box center [373, 51] width 6 height 6
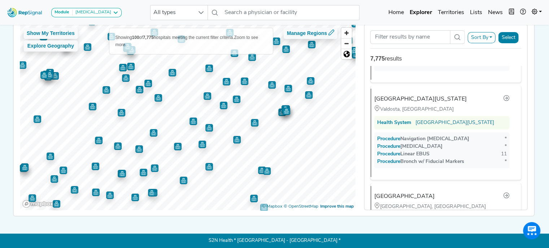
scroll to position [2088, 0]
click at [423, 157] on div "Procedure Bronch w/ Fiducial Markers" at bounding box center [420, 161] width 87 height 8
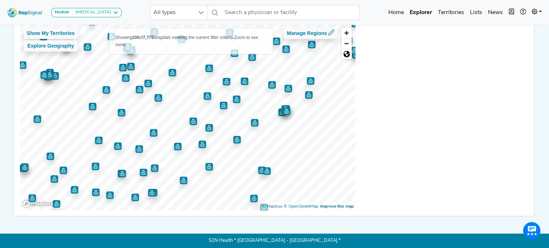
scroll to position [0, 0]
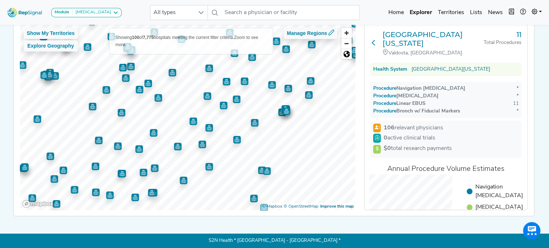
click at [370, 35] on button at bounding box center [373, 43] width 6 height 27
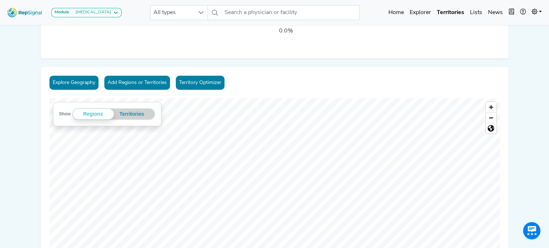
scroll to position [50, 0]
click at [117, 79] on button "Add Regions or Territories" at bounding box center [137, 82] width 66 height 14
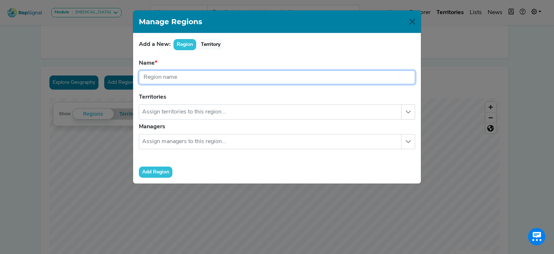
click at [176, 78] on input "text" at bounding box center [277, 77] width 276 height 14
type input "a"
type input "A"
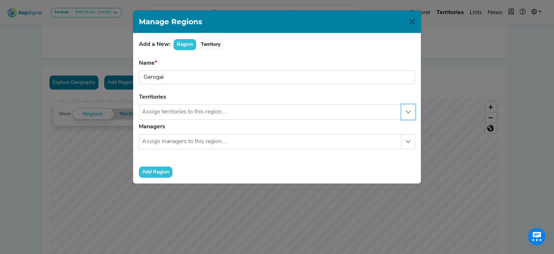
click at [408, 115] on button "button" at bounding box center [408, 111] width 14 height 15
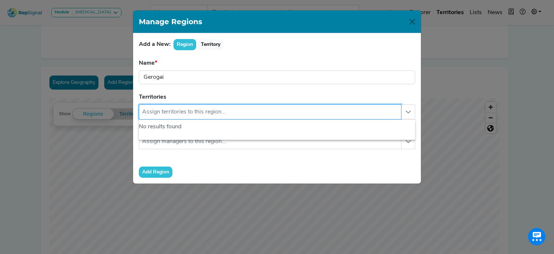
click at [361, 114] on input "text" at bounding box center [270, 111] width 263 height 15
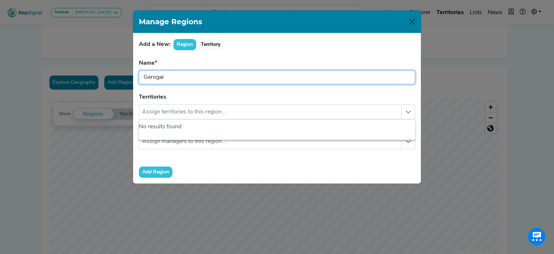
click at [228, 73] on input "Gerogai" at bounding box center [277, 77] width 276 height 14
type input "Gerog"
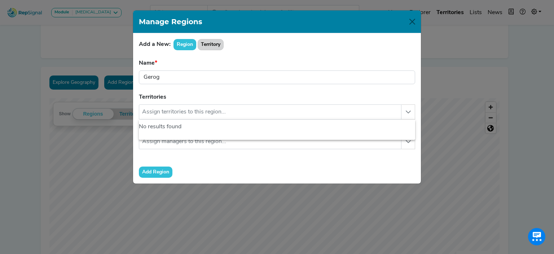
click at [209, 41] on button "Territory" at bounding box center [211, 44] width 26 height 11
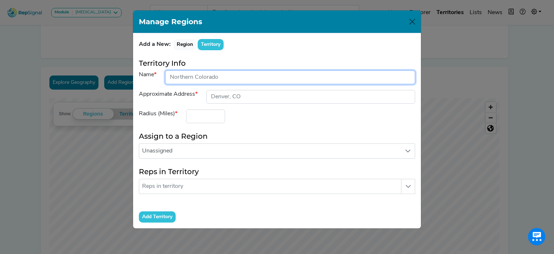
click at [230, 78] on input "input" at bounding box center [290, 77] width 250 height 14
type input "Roberts Territory"
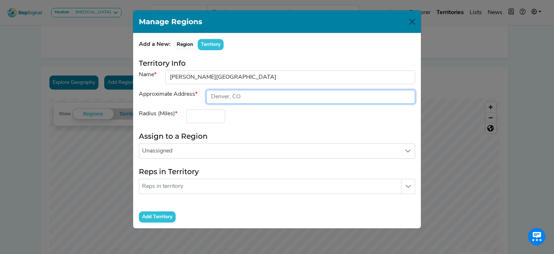
click at [254, 93] on input "input" at bounding box center [310, 97] width 209 height 14
type input "atlanta, ga"
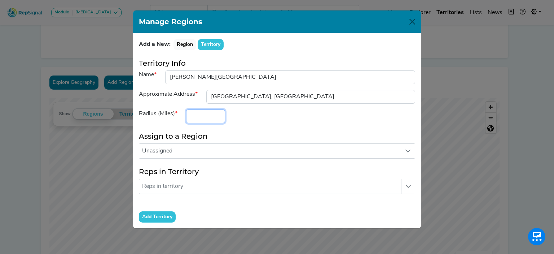
click at [211, 113] on input "number" at bounding box center [205, 116] width 39 height 14
type input "1"
click at [216, 114] on input "1" at bounding box center [205, 116] width 39 height 14
click at [216, 120] on input "1" at bounding box center [205, 116] width 39 height 14
click at [204, 117] on input "1" at bounding box center [205, 116] width 39 height 14
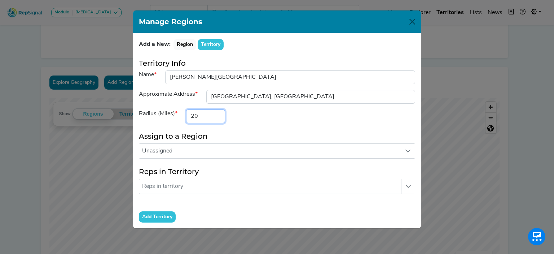
type input "2"
type input "300"
click at [413, 22] on button "Close" at bounding box center [413, 22] width 12 height 12
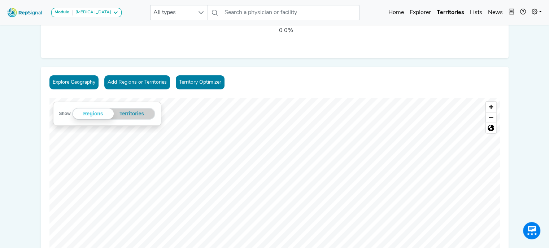
scroll to position [0, 0]
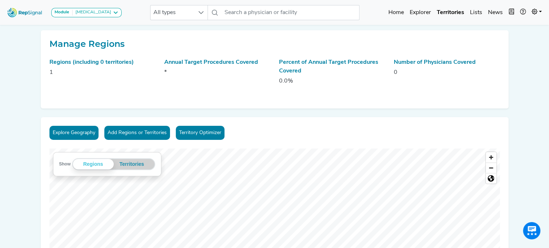
drag, startPoint x: 107, startPoint y: 12, endPoint x: 152, endPoint y: 16, distance: 44.8
click at [113, 12] on icon at bounding box center [116, 13] width 6 height 6
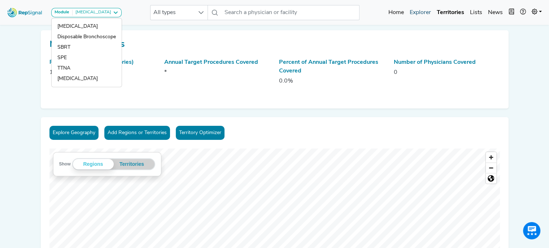
click at [426, 13] on link "Explorer" at bounding box center [420, 12] width 27 height 14
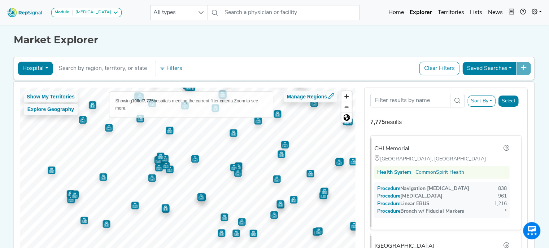
click at [216, 99] on div "Show My Territories Explore Geography Showing 100 of 7,775 hospitals meeting th…" at bounding box center [187, 181] width 335 height 186
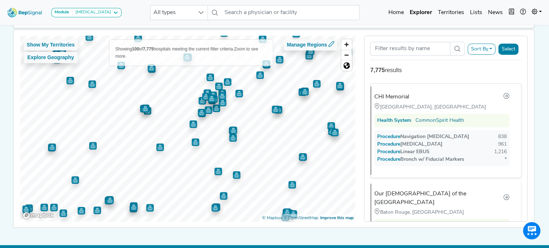
scroll to position [52, 0]
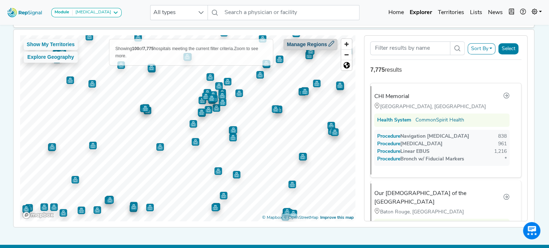
click at [328, 42] on button "Manage Regions" at bounding box center [311, 44] width 54 height 11
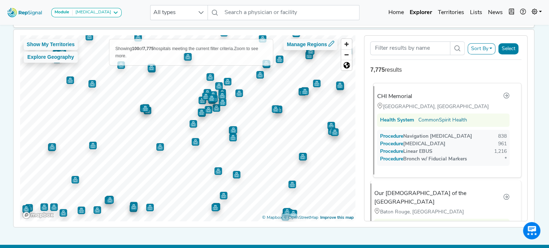
scroll to position [0, 0]
click at [504, 93] on icon at bounding box center [506, 96] width 6 height 6
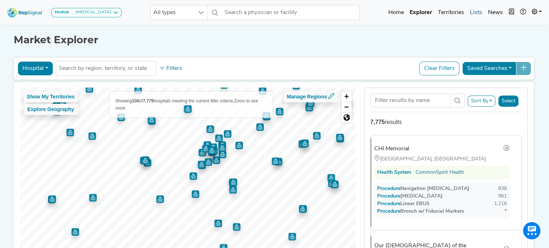
click at [475, 11] on link "Lists" at bounding box center [476, 12] width 18 height 14
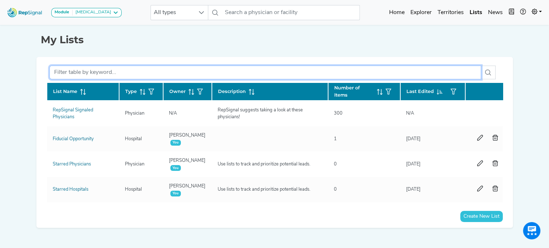
click at [269, 72] on input "text" at bounding box center [264, 73] width 431 height 14
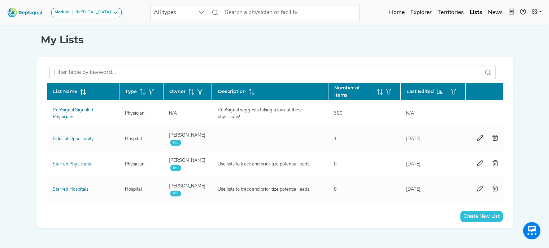
click at [255, 48] on div "My Lists List Name Type Owner Description Number of Items Last Edited RepSignal…" at bounding box center [274, 128] width 476 height 211
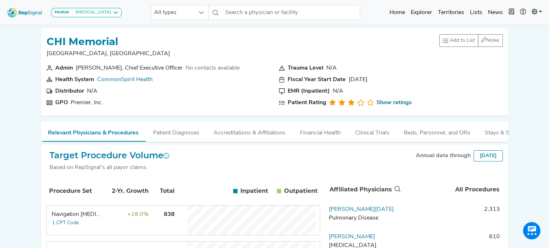
scroll to position [0, 5]
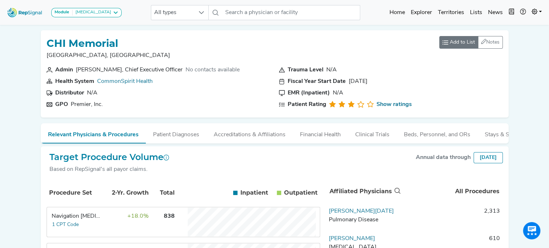
click at [454, 43] on span "Add to List" at bounding box center [461, 43] width 25 height 8
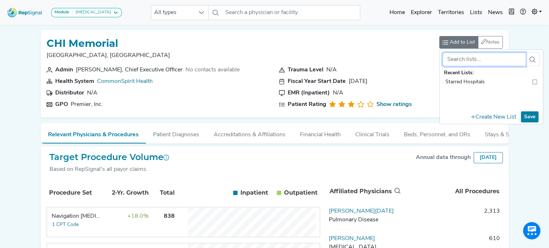
click at [462, 61] on input "toolbar" at bounding box center [483, 60] width 83 height 14
click at [462, 61] on input "Fudical O" at bounding box center [483, 60] width 83 height 14
type input "Fiducial Opportunity"
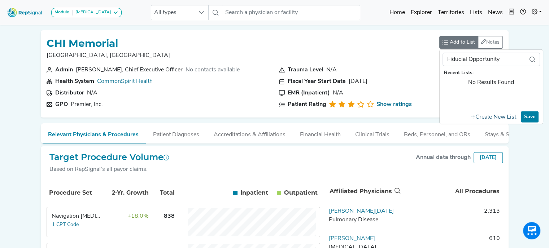
click at [477, 118] on button "Create New List" at bounding box center [493, 117] width 52 height 12
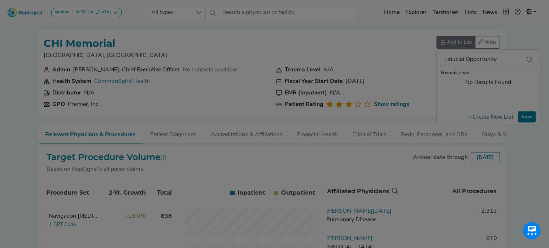
scroll to position [0, 0]
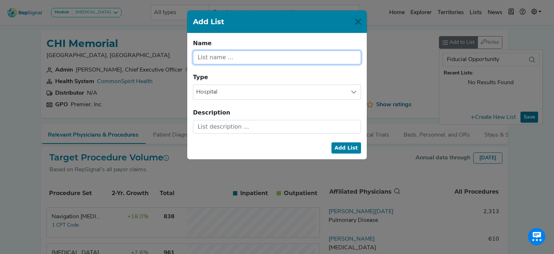
click at [279, 59] on input "text" at bounding box center [277, 57] width 168 height 14
type input "Fiducial Opportunity"
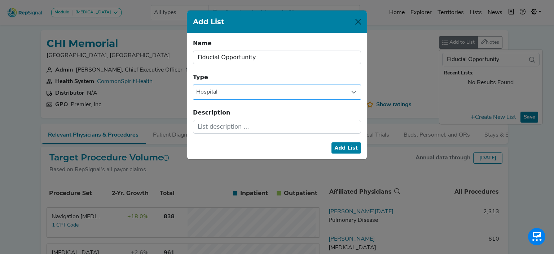
click at [351, 93] on div at bounding box center [354, 92] width 14 height 14
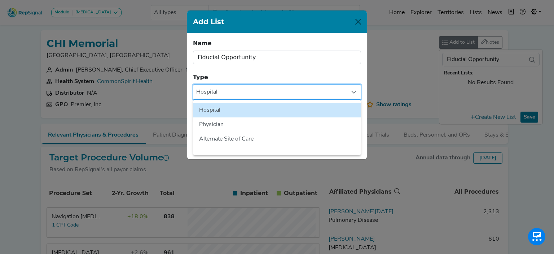
click at [351, 93] on div at bounding box center [354, 92] width 14 height 14
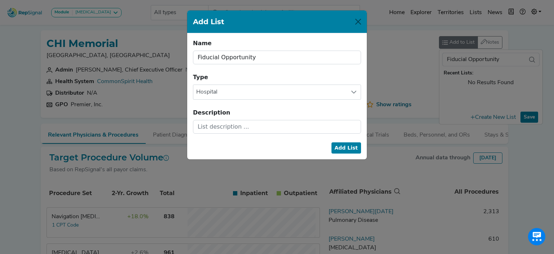
click at [348, 145] on button "Add List" at bounding box center [346, 147] width 30 height 11
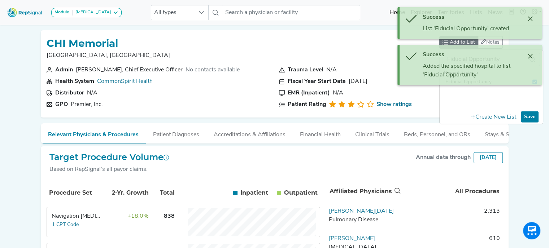
click at [488, 98] on div "Fiducial Opportunity Recent Lists: Fiducial Opportunity Create New List Save" at bounding box center [490, 88] width 97 height 71
click at [530, 55] on icon "Close" at bounding box center [530, 56] width 6 height 6
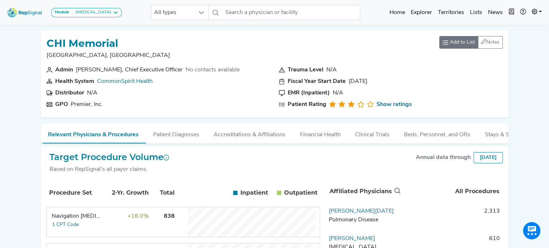
click at [460, 40] on span "Add to List" at bounding box center [461, 43] width 25 height 8
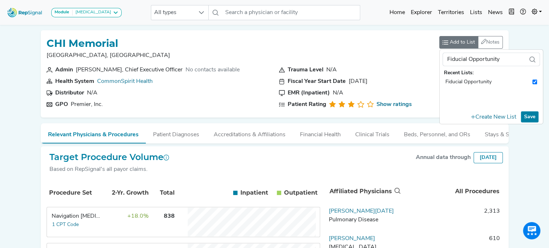
click at [529, 116] on button "Save" at bounding box center [529, 116] width 18 height 11
click at [458, 76] on strong "Recent Lists:" at bounding box center [491, 73] width 95 height 8
click at [459, 82] on span "Fiducial Opportunity" at bounding box center [468, 82] width 46 height 8
click at [526, 114] on button "Save" at bounding box center [529, 116] width 18 height 11
click at [419, 87] on div "Trauma Level N/A Fiscal Year Start Date Jul 1 EMR (Inpatient) N/A Patient Ratin…" at bounding box center [390, 89] width 232 height 46
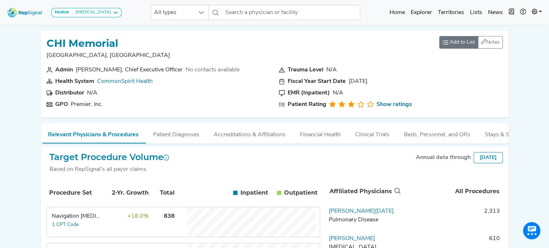
click at [454, 41] on span "Add to List" at bounding box center [461, 43] width 25 height 8
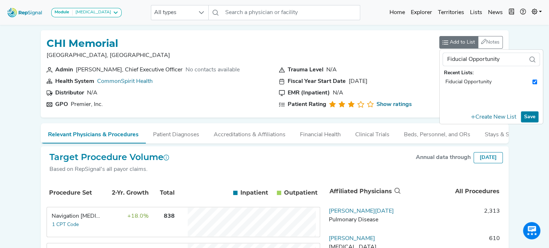
click at [525, 116] on button "Save" at bounding box center [529, 116] width 18 height 11
click at [420, 87] on div "Trauma Level N/A Fiscal Year Start Date Jul 1 EMR (Inpatient) N/A Patient Ratin…" at bounding box center [390, 89] width 232 height 46
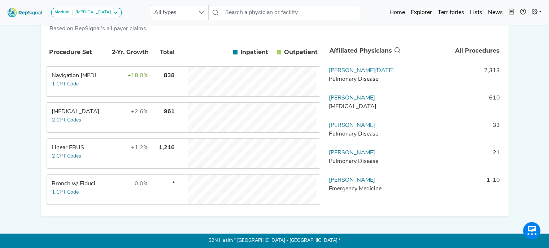
scroll to position [0, 5]
